Goal: Information Seeking & Learning: Learn about a topic

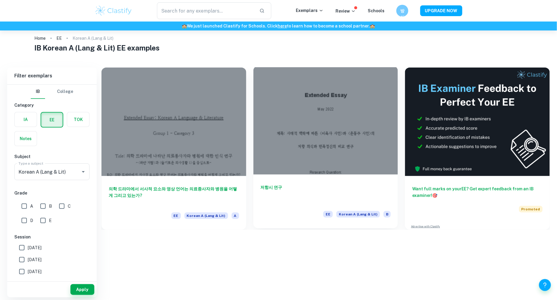
click at [262, 192] on h6 "저항시 연구" at bounding box center [326, 194] width 131 height 20
click at [312, 146] on div at bounding box center [326, 120] width 145 height 108
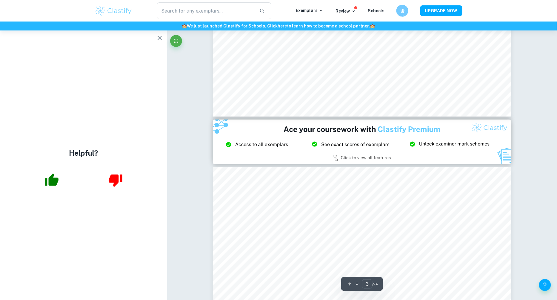
scroll to position [977, 0]
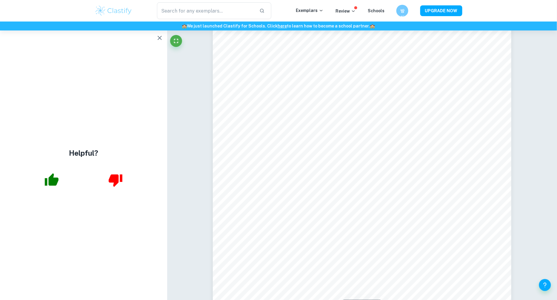
click at [160, 39] on icon "button" at bounding box center [159, 37] width 7 height 7
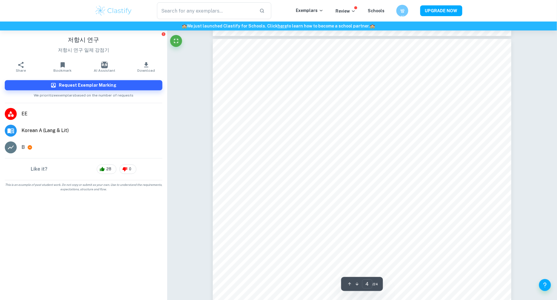
scroll to position [1390, 0]
type input "3"
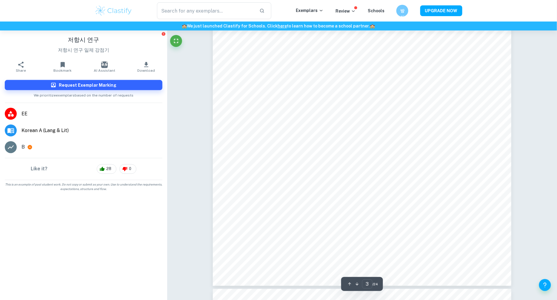
scroll to position [964, 0]
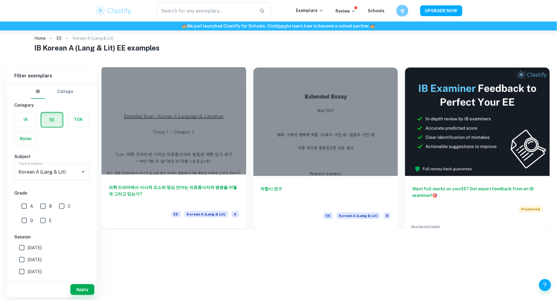
click at [172, 185] on h6 "의학 드라마에서 서사적 요소와 영상 언어는 의료종사자와 병원을 어떻게 그리고 있는가?" at bounding box center [174, 194] width 131 height 20
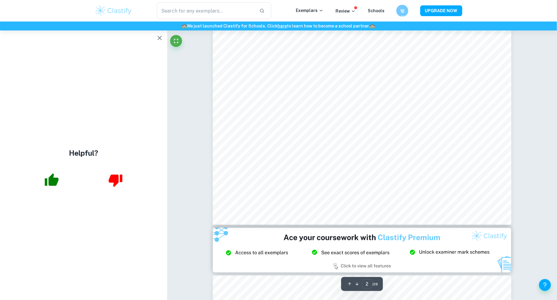
scroll to position [709, 0]
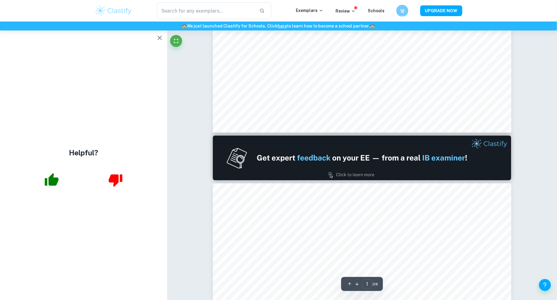
type input "2"
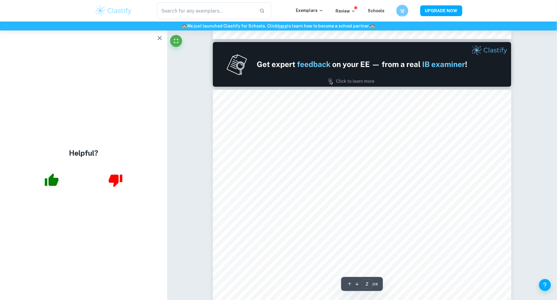
scroll to position [563, 0]
